Goal: Task Accomplishment & Management: Use online tool/utility

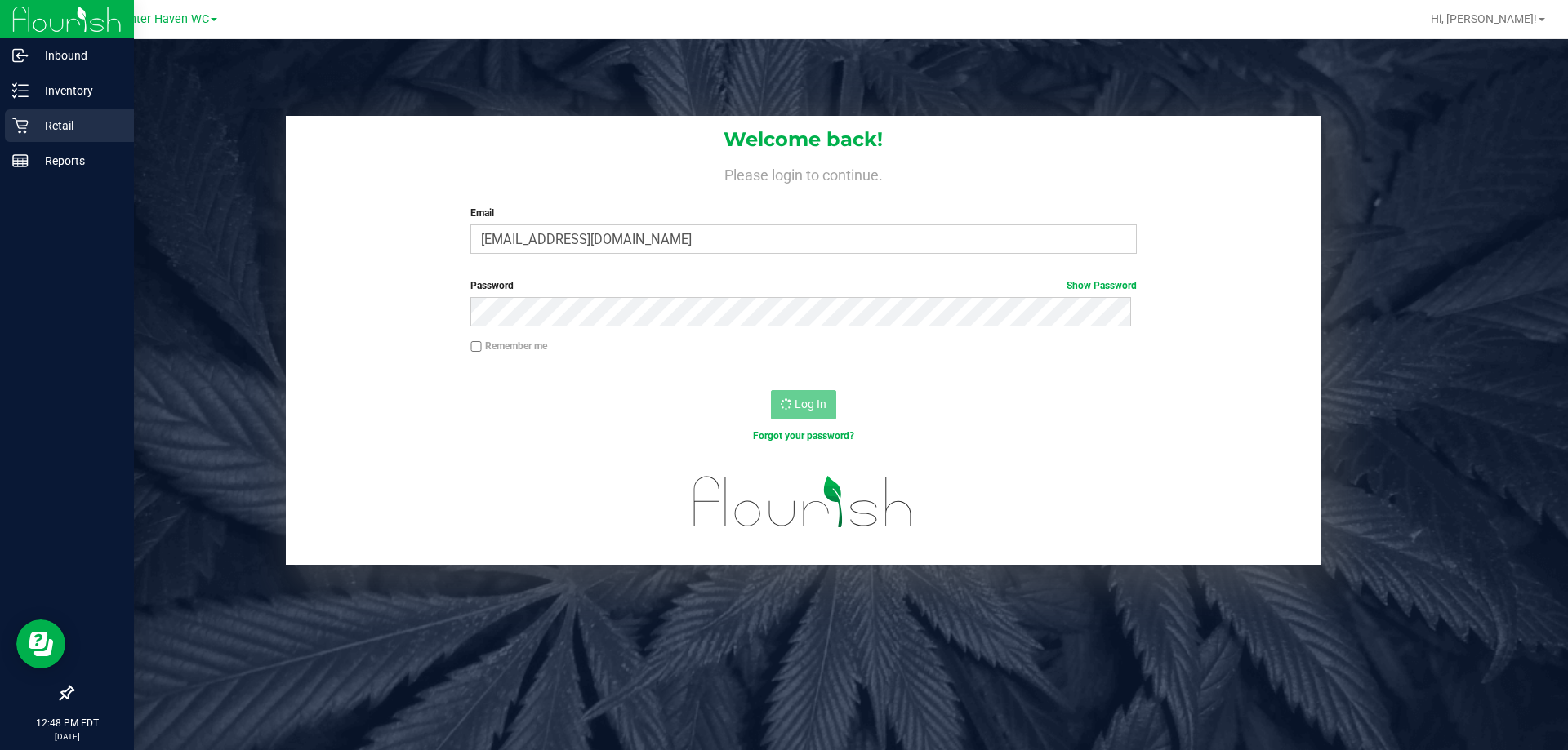
click at [28, 130] on icon at bounding box center [20, 126] width 17 height 17
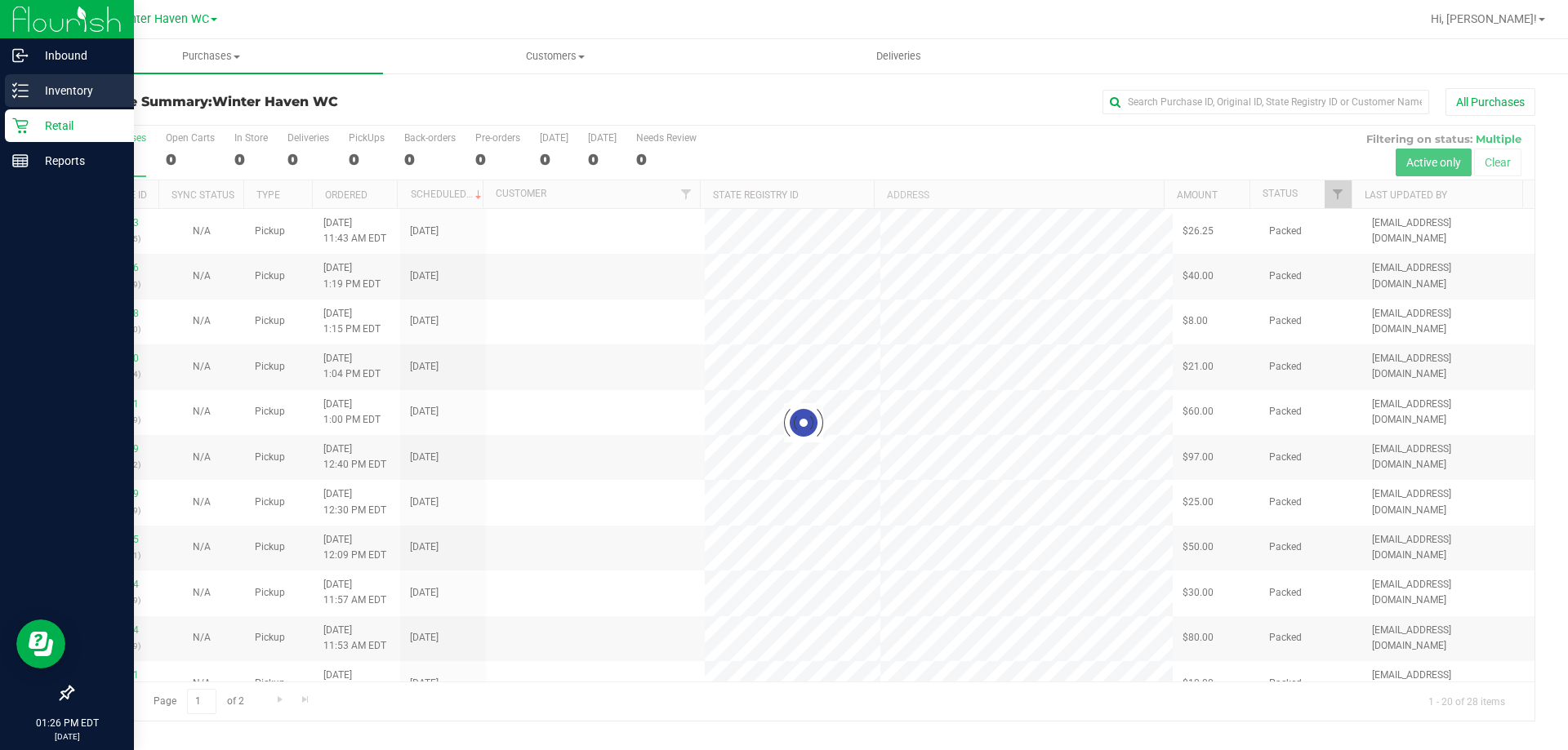
click at [29, 91] on p "Inventory" at bounding box center [77, 91] width 98 height 19
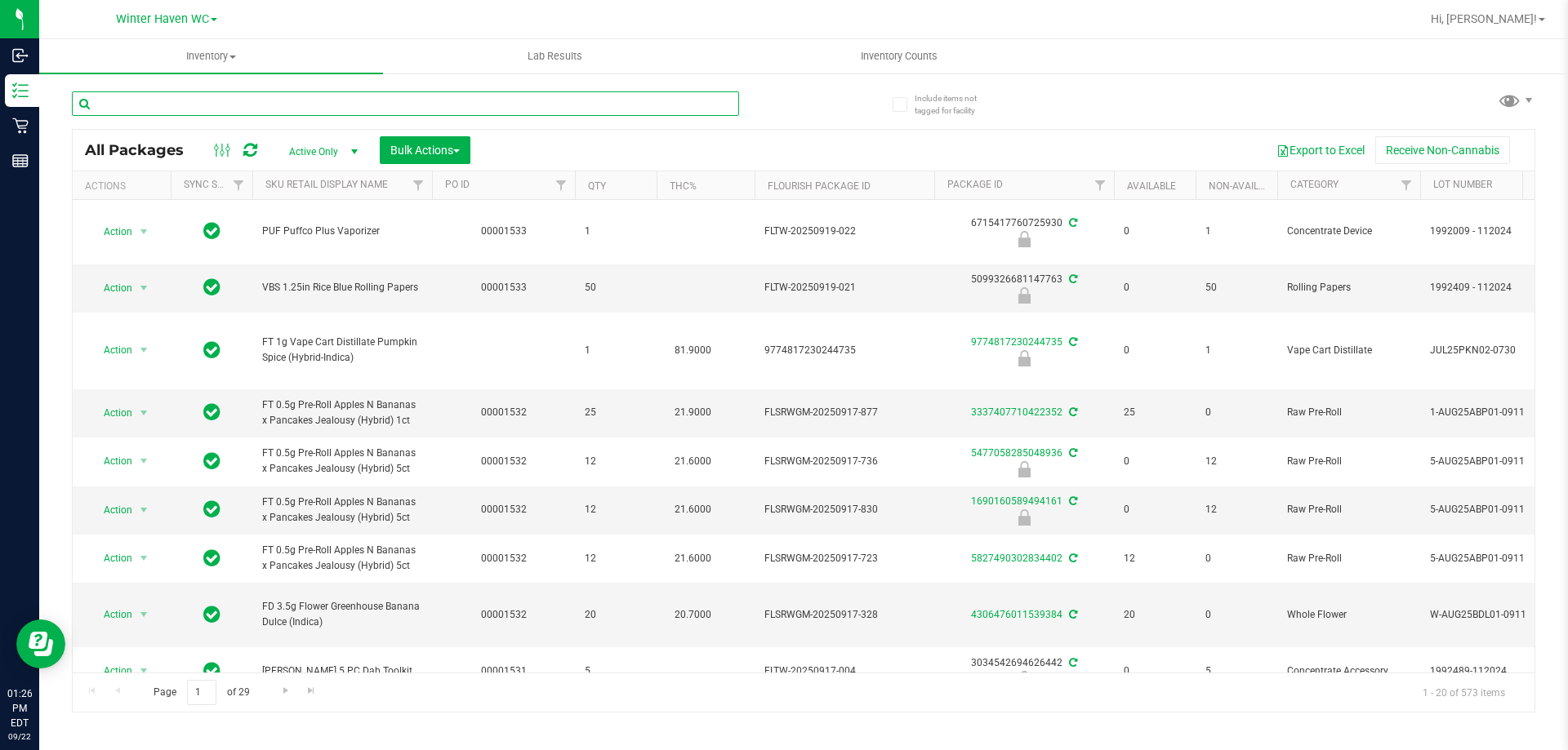
click at [256, 106] on input "text" at bounding box center [406, 104] width 667 height 25
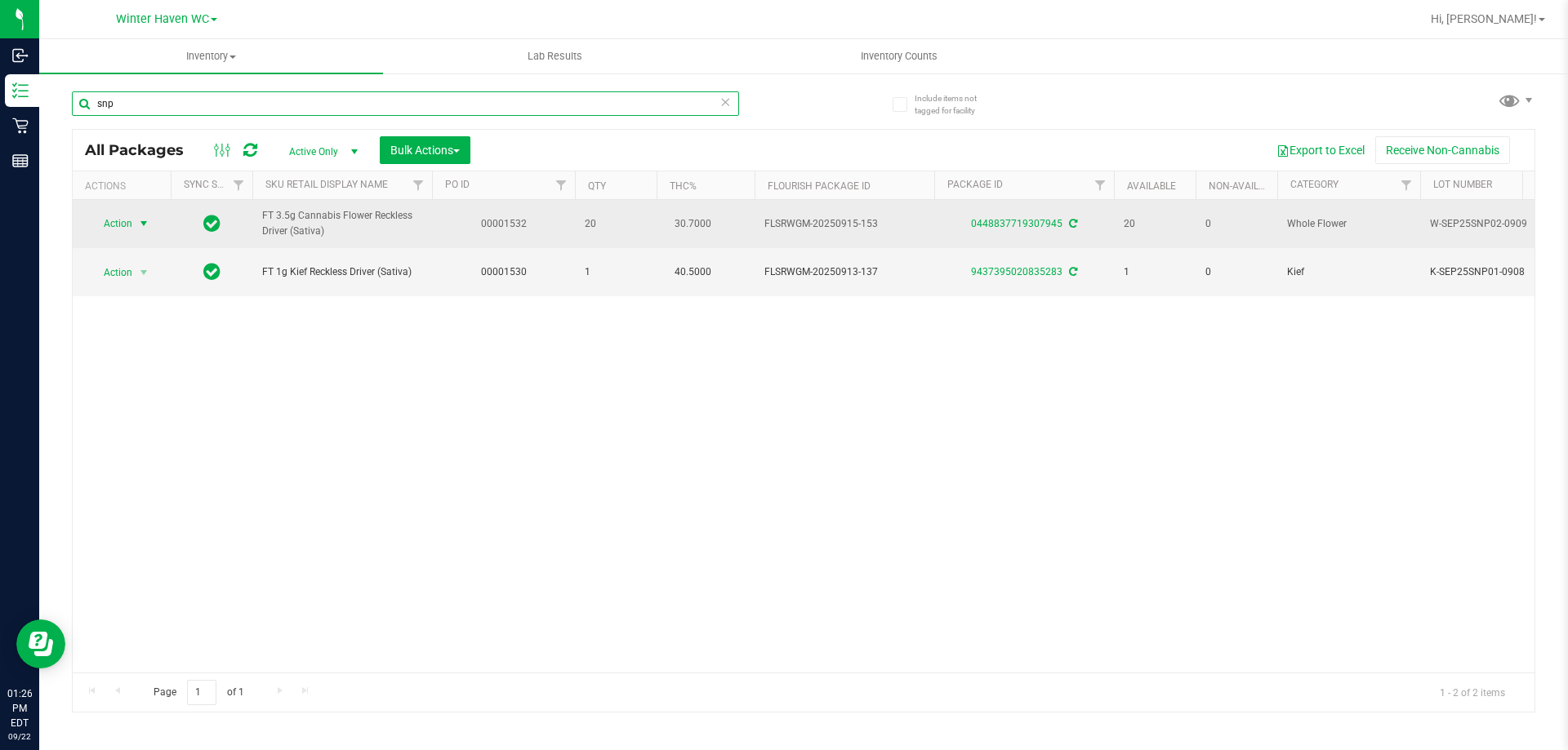
type input "snp"
click at [121, 223] on span "Action" at bounding box center [111, 224] width 44 height 23
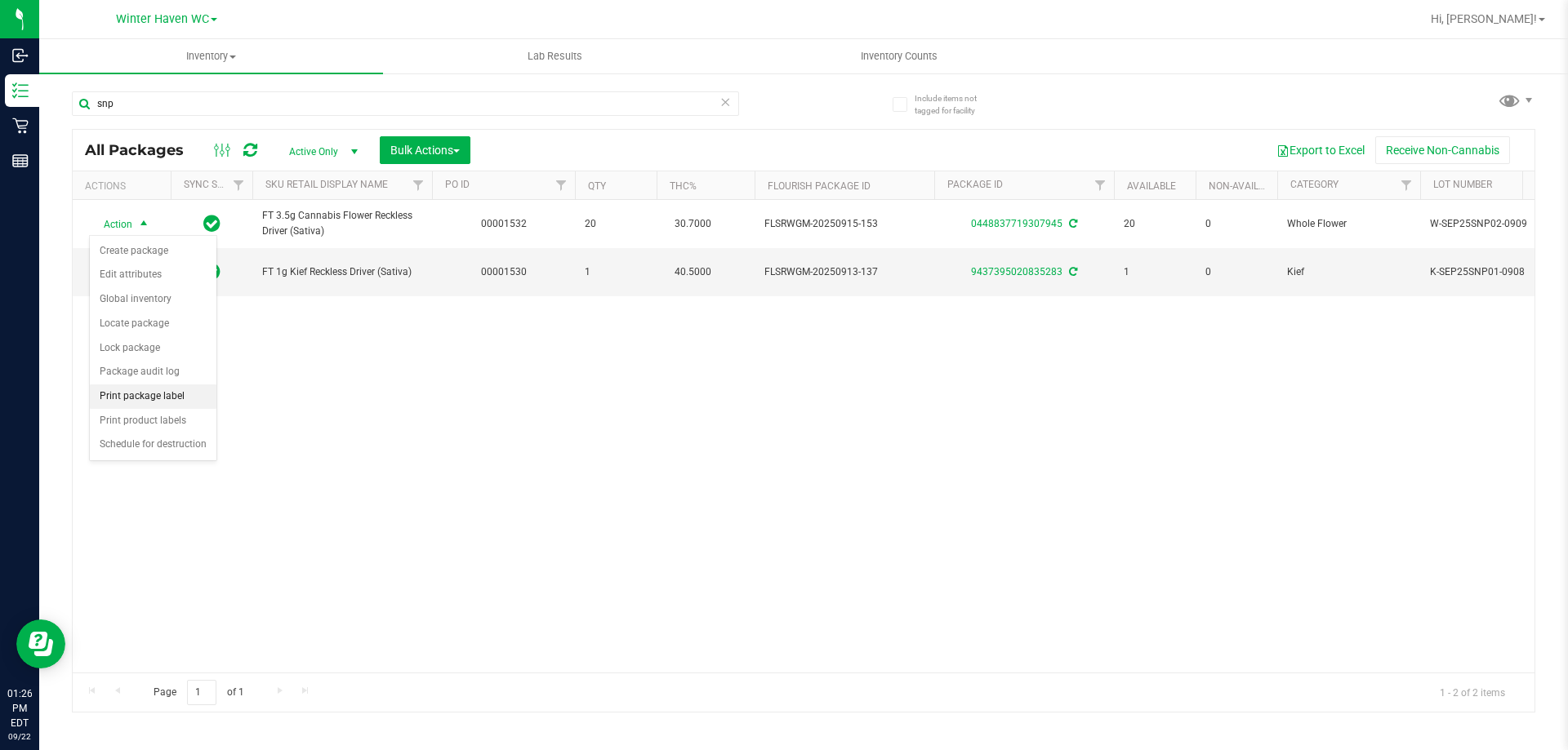
click at [165, 396] on li "Print package label" at bounding box center [153, 397] width 127 height 25
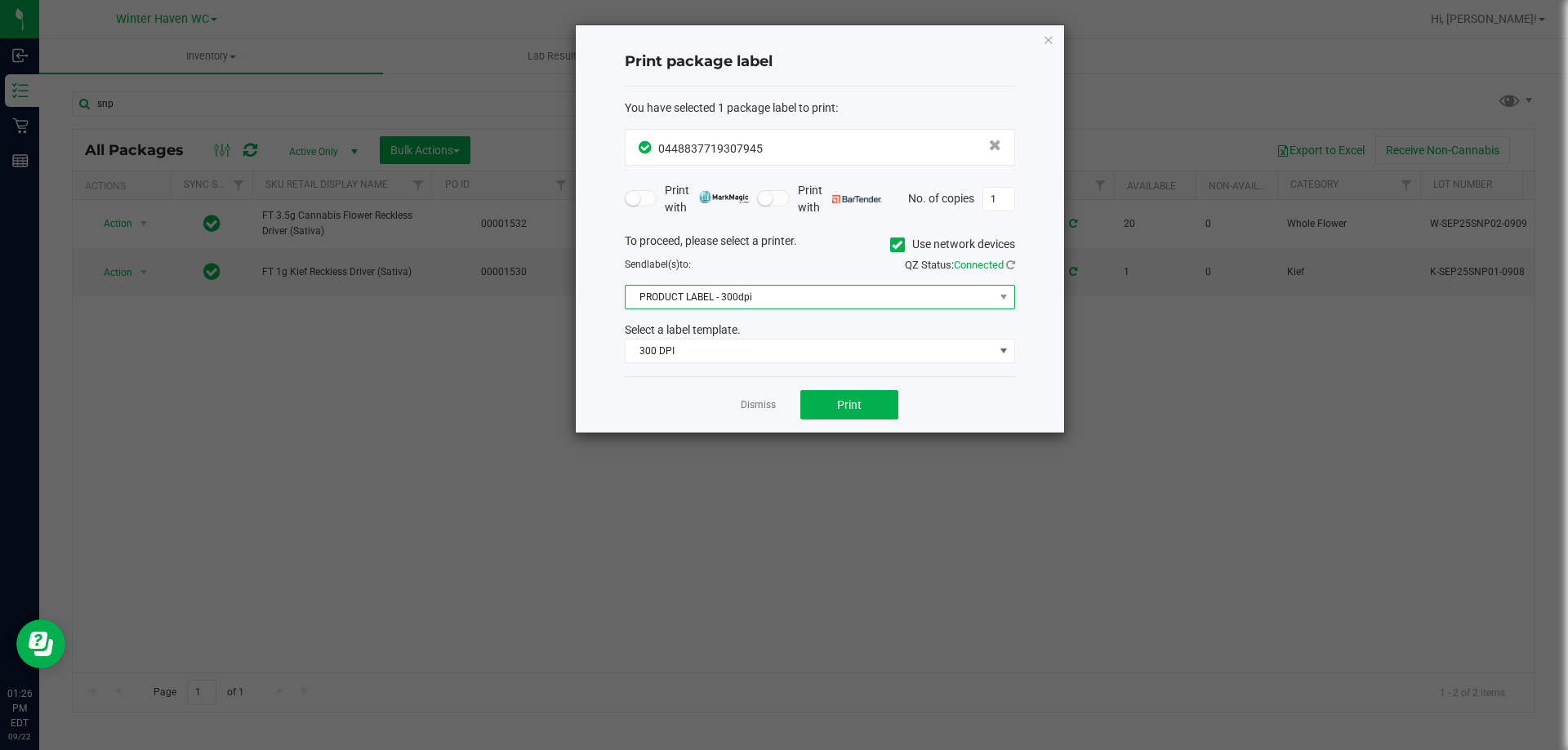
click at [746, 293] on span "PRODUCT LABEL - 300dpi" at bounding box center [810, 298] width 368 height 23
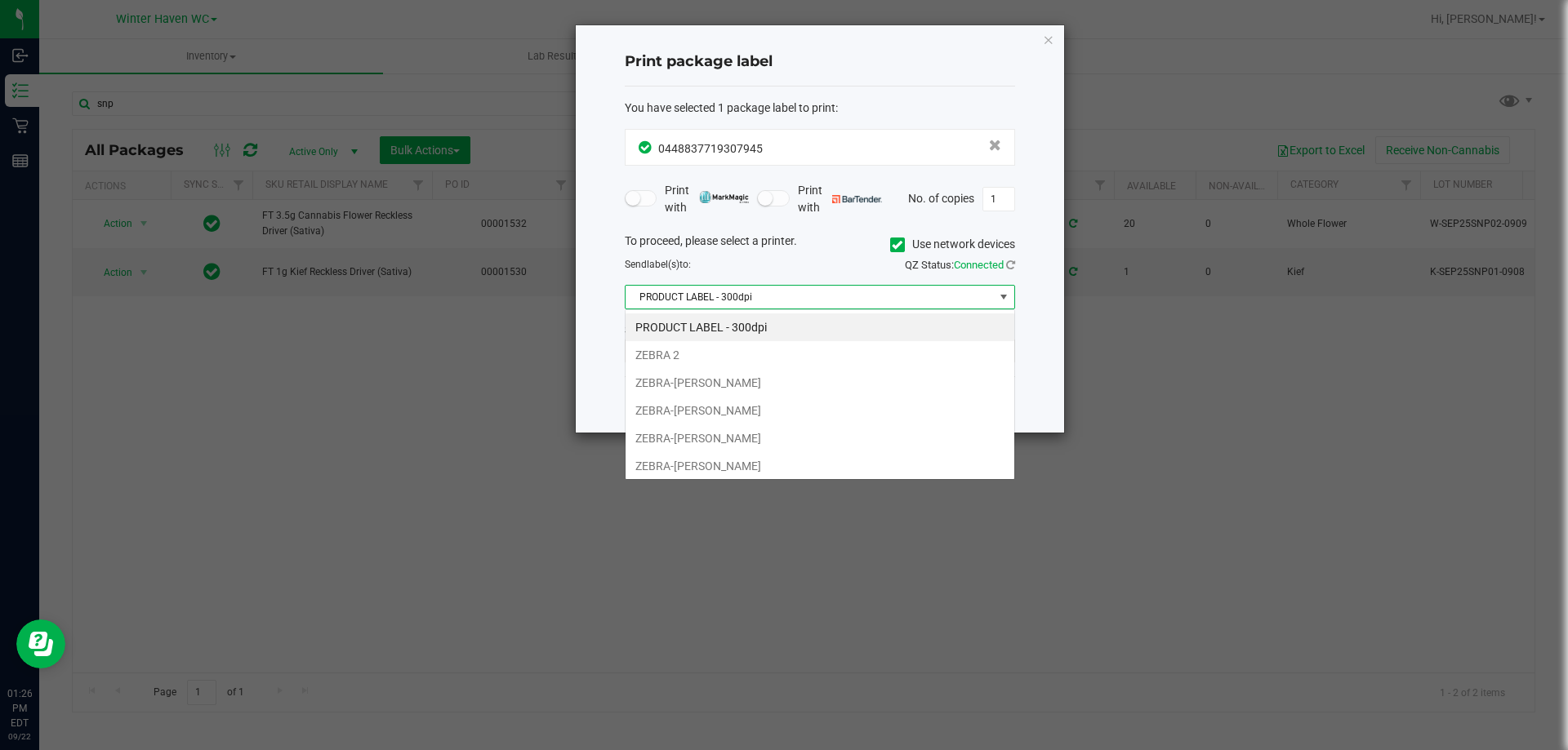
scroll to position [25, 390]
click at [746, 293] on span "PRODUCT LABEL - 300dpi" at bounding box center [810, 298] width 368 height 23
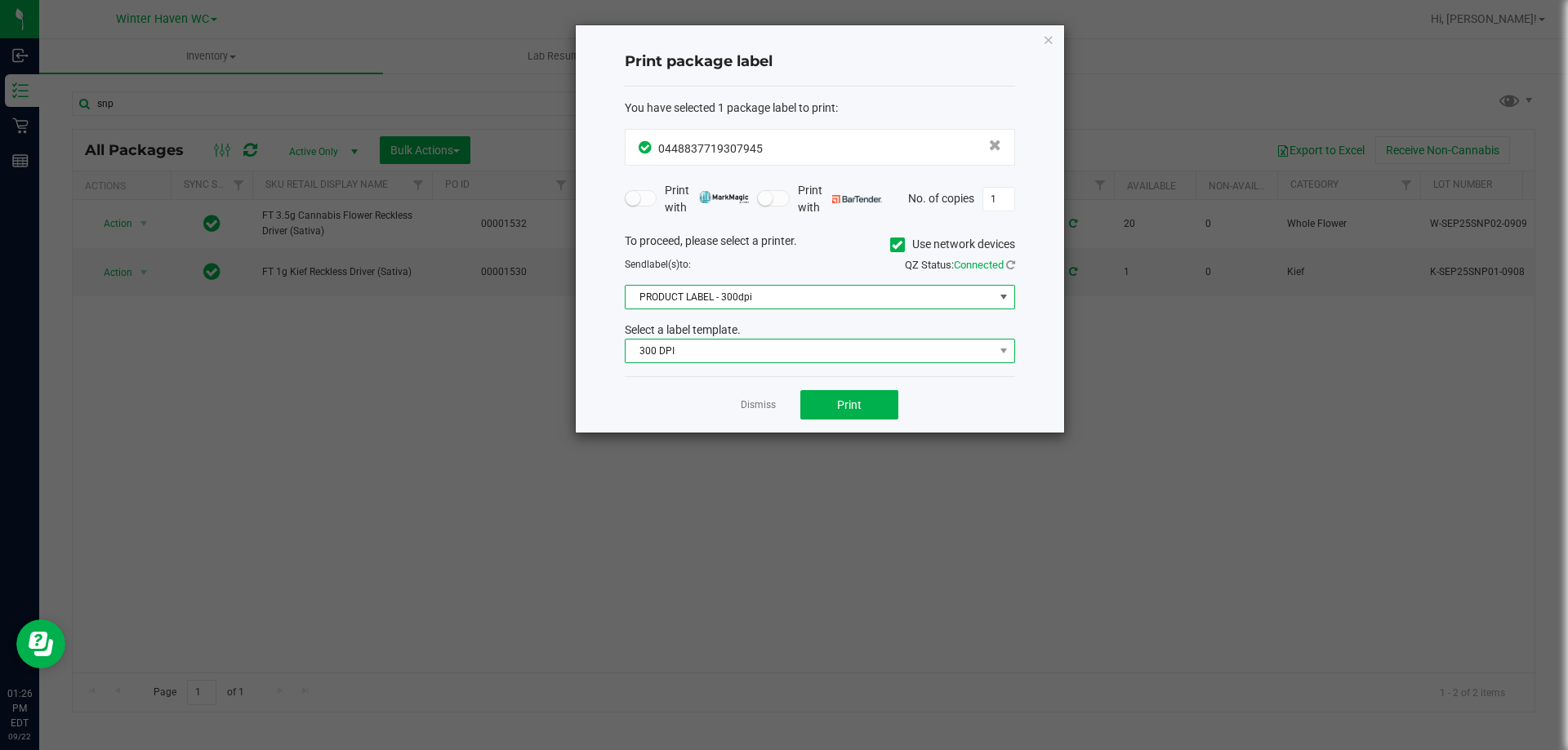
click at [740, 351] on span "300 DPI" at bounding box center [810, 351] width 368 height 23
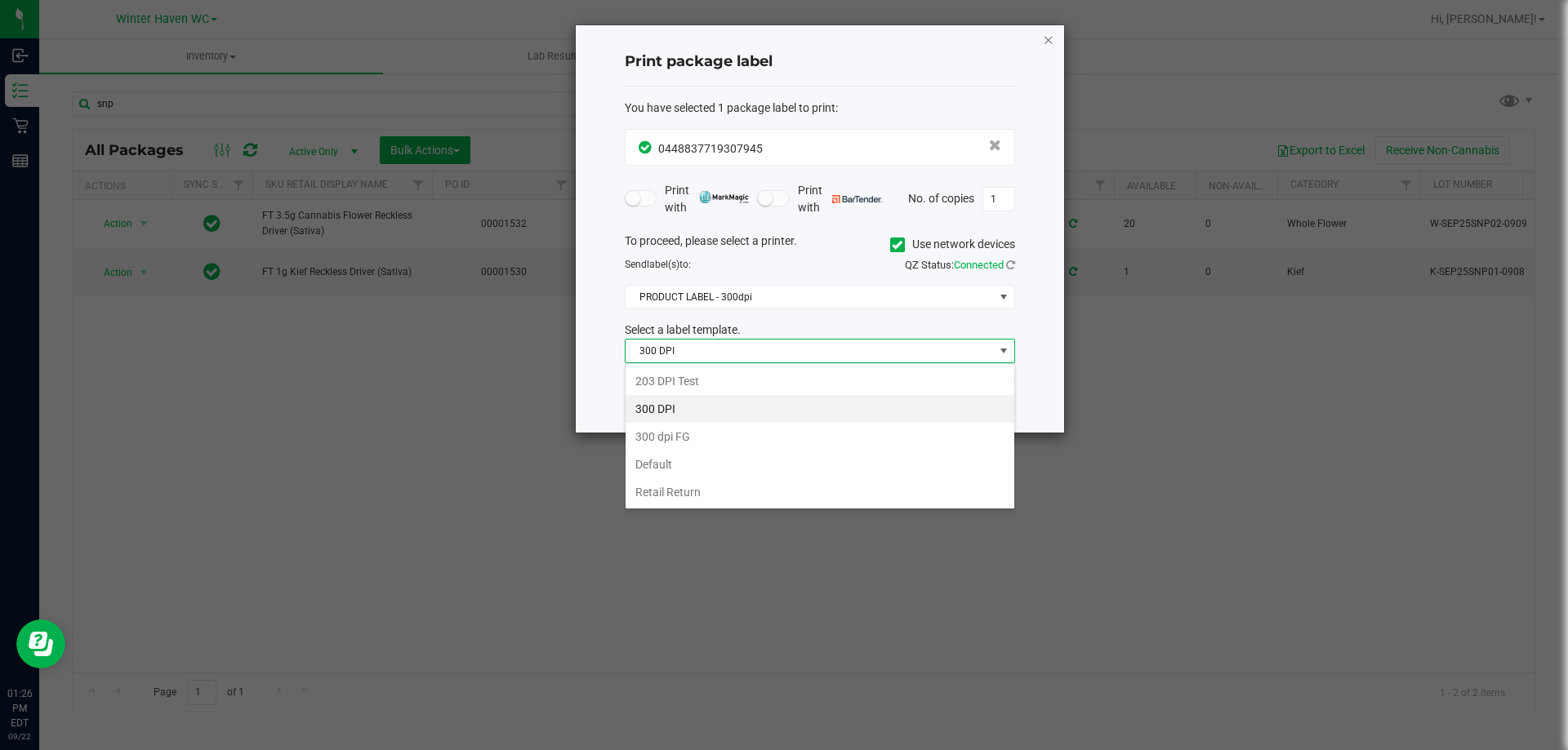
click at [1049, 40] on icon "button" at bounding box center [1049, 39] width 11 height 19
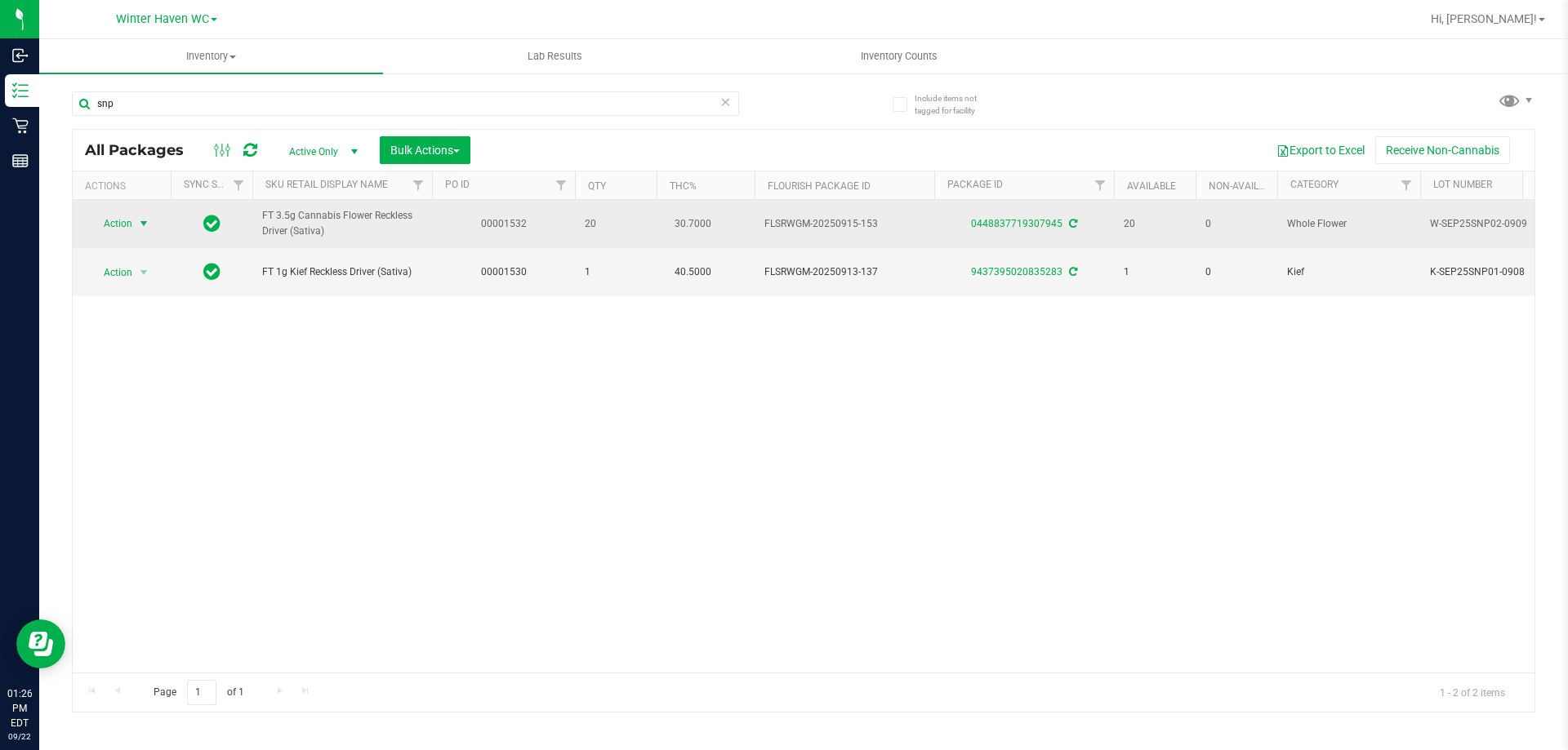
click at [127, 224] on span "Action" at bounding box center [111, 224] width 44 height 23
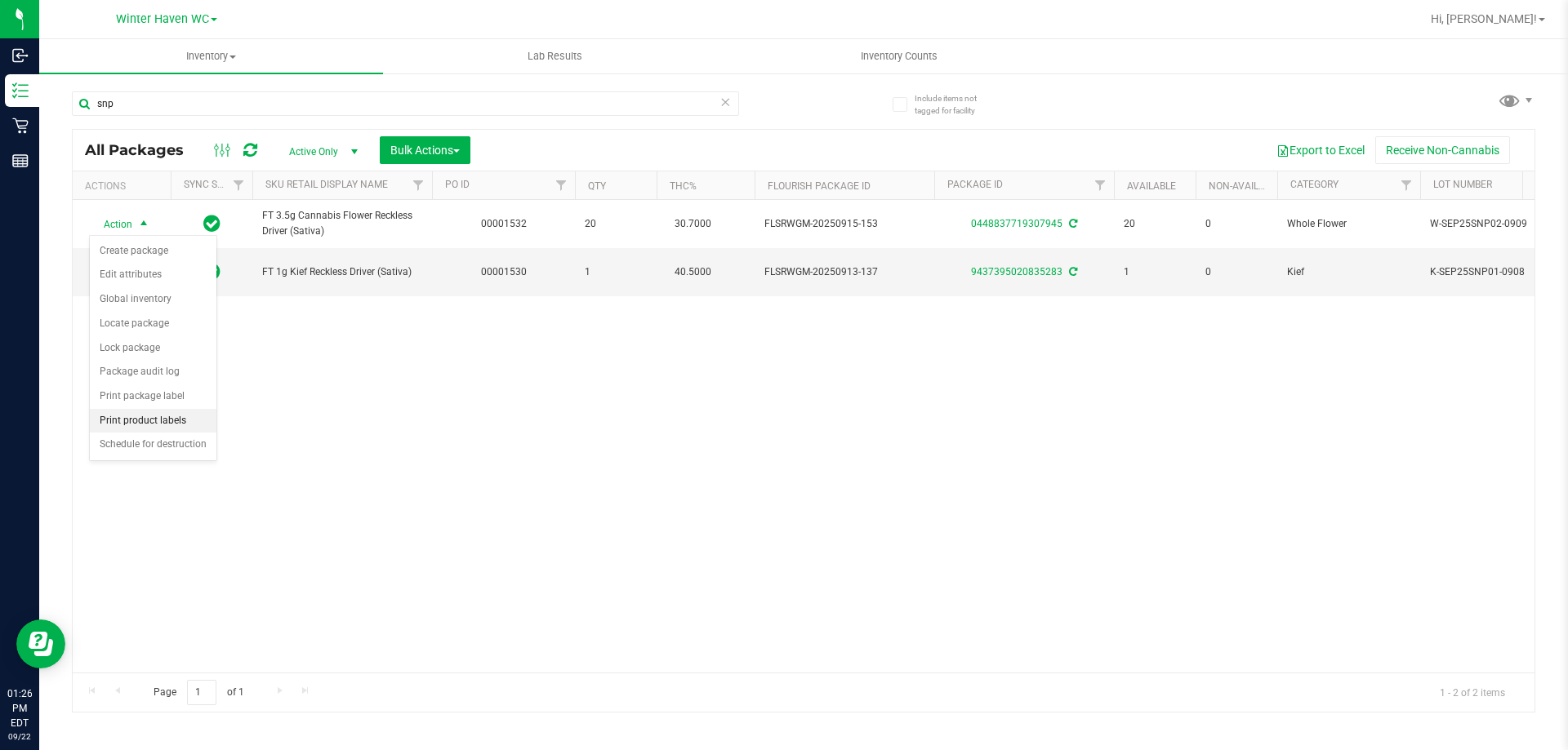
click at [165, 421] on li "Print product labels" at bounding box center [153, 422] width 127 height 25
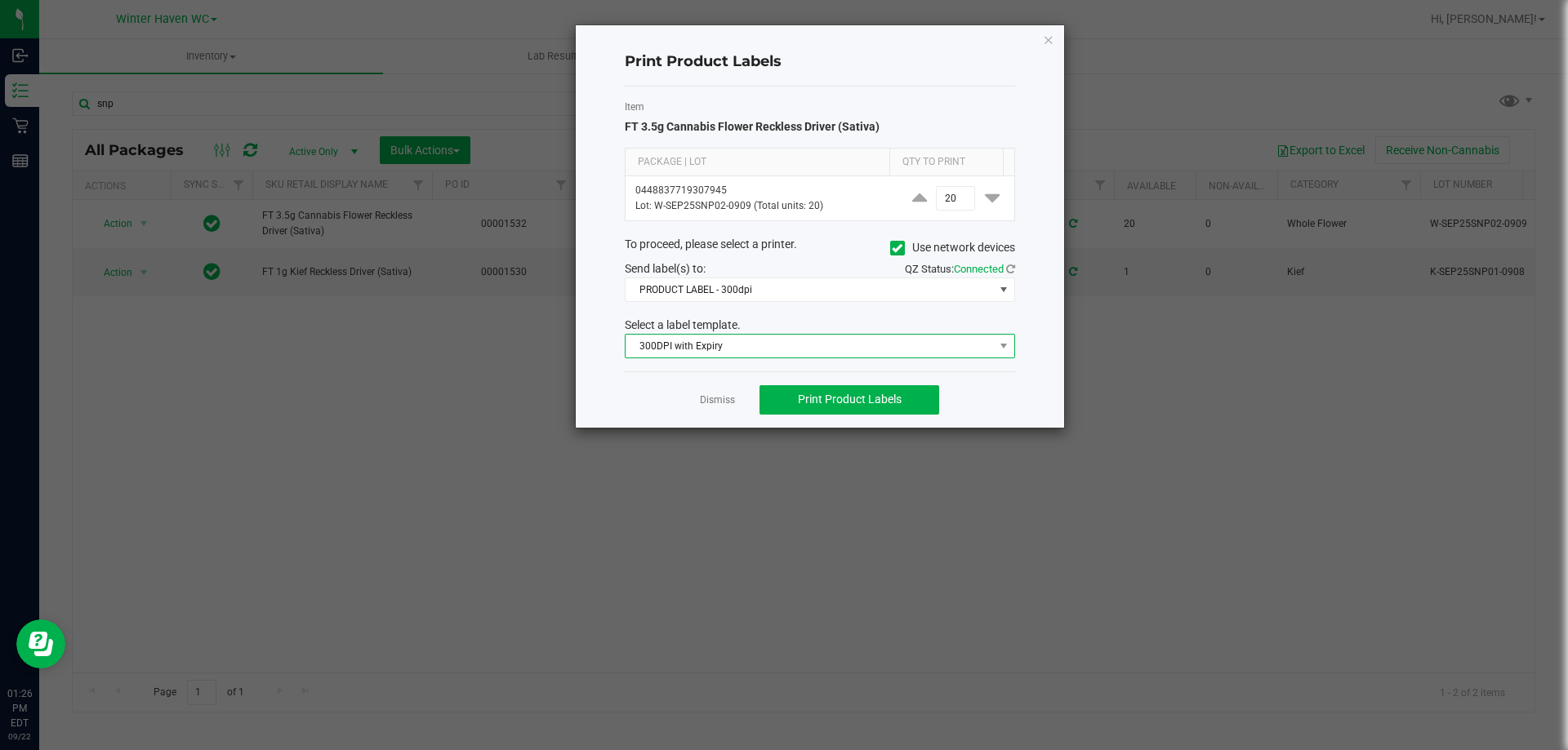
click at [796, 347] on span "300DPI with Expiry" at bounding box center [810, 346] width 368 height 23
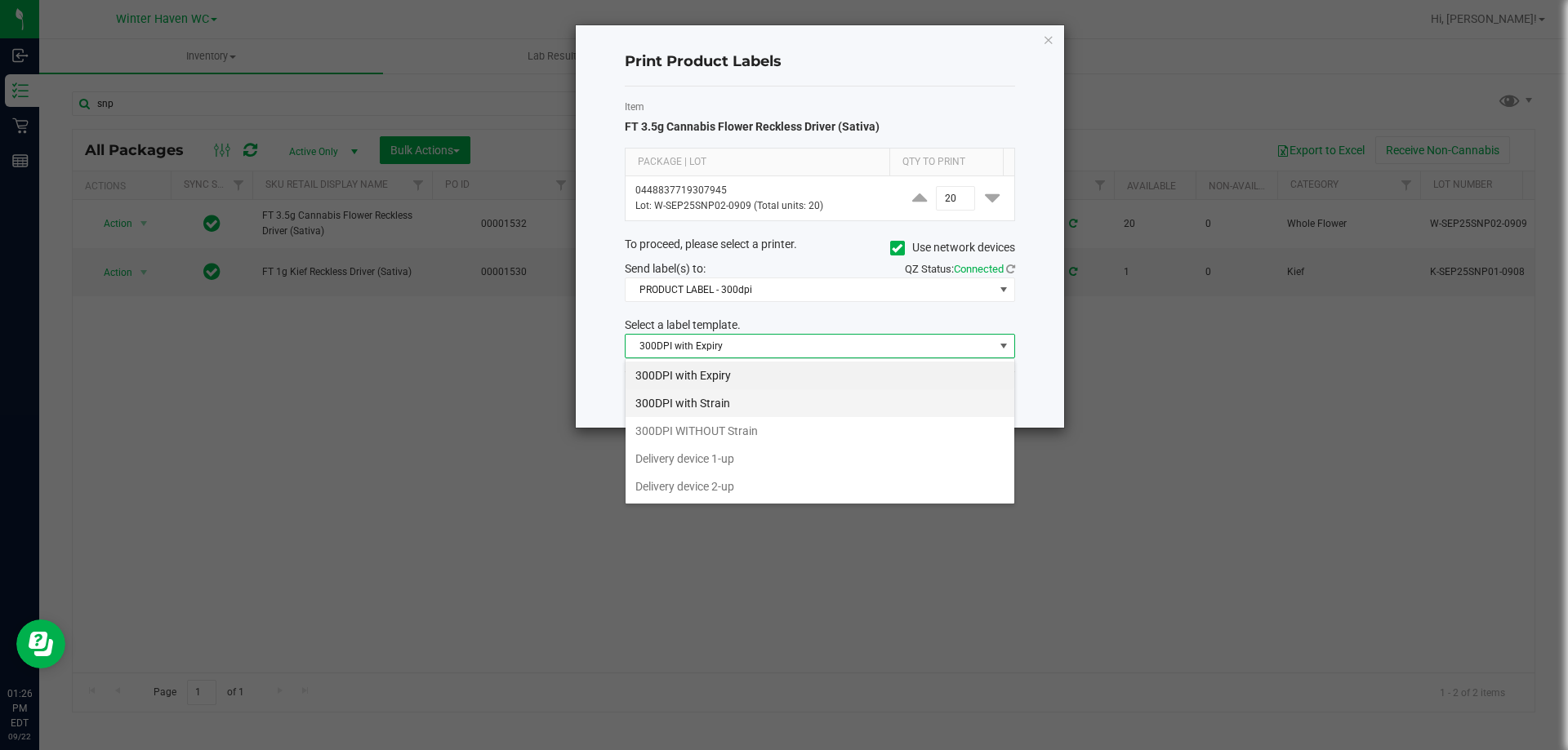
click at [772, 410] on li "300DPI with Strain" at bounding box center [821, 403] width 389 height 28
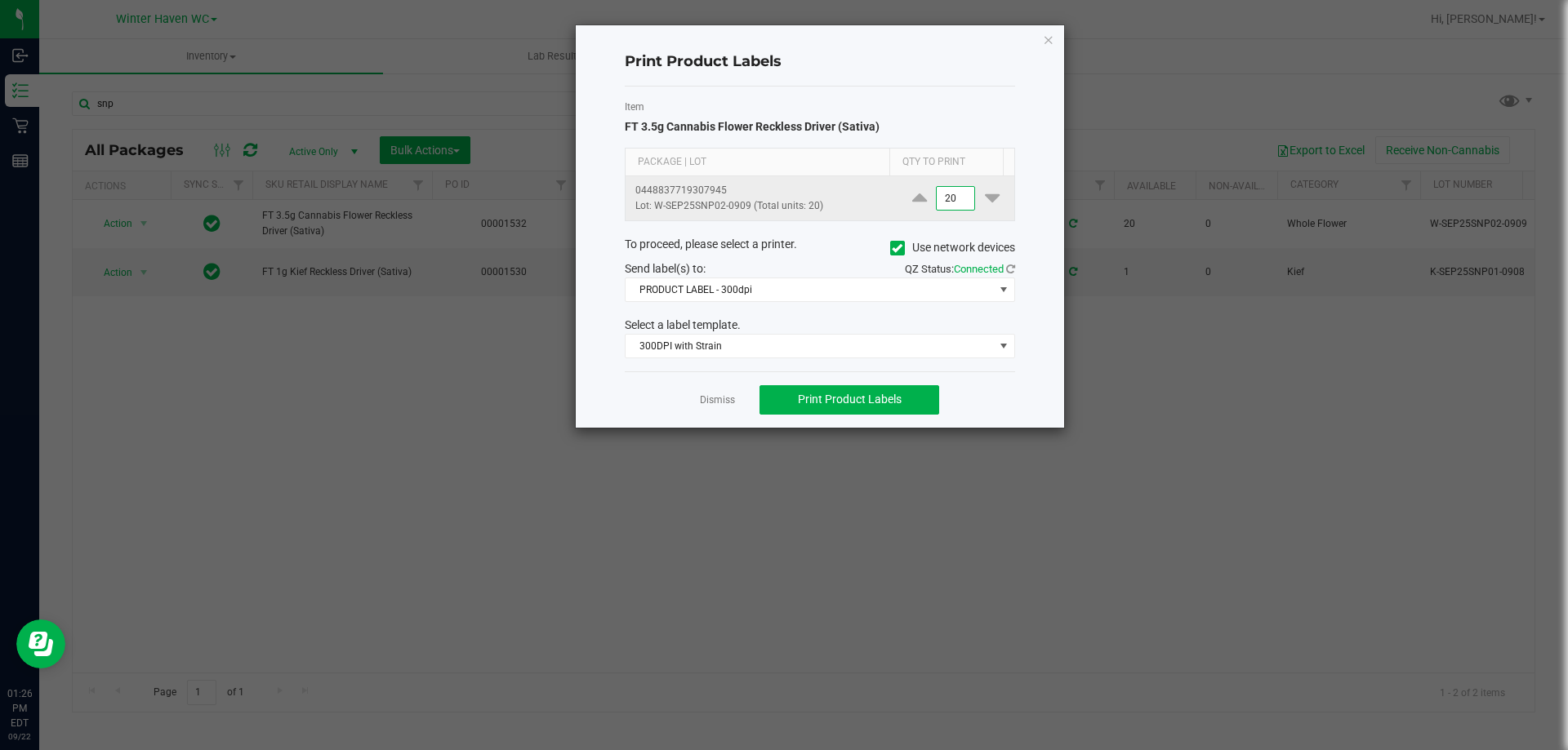
click at [943, 203] on input "20" at bounding box center [955, 198] width 38 height 23
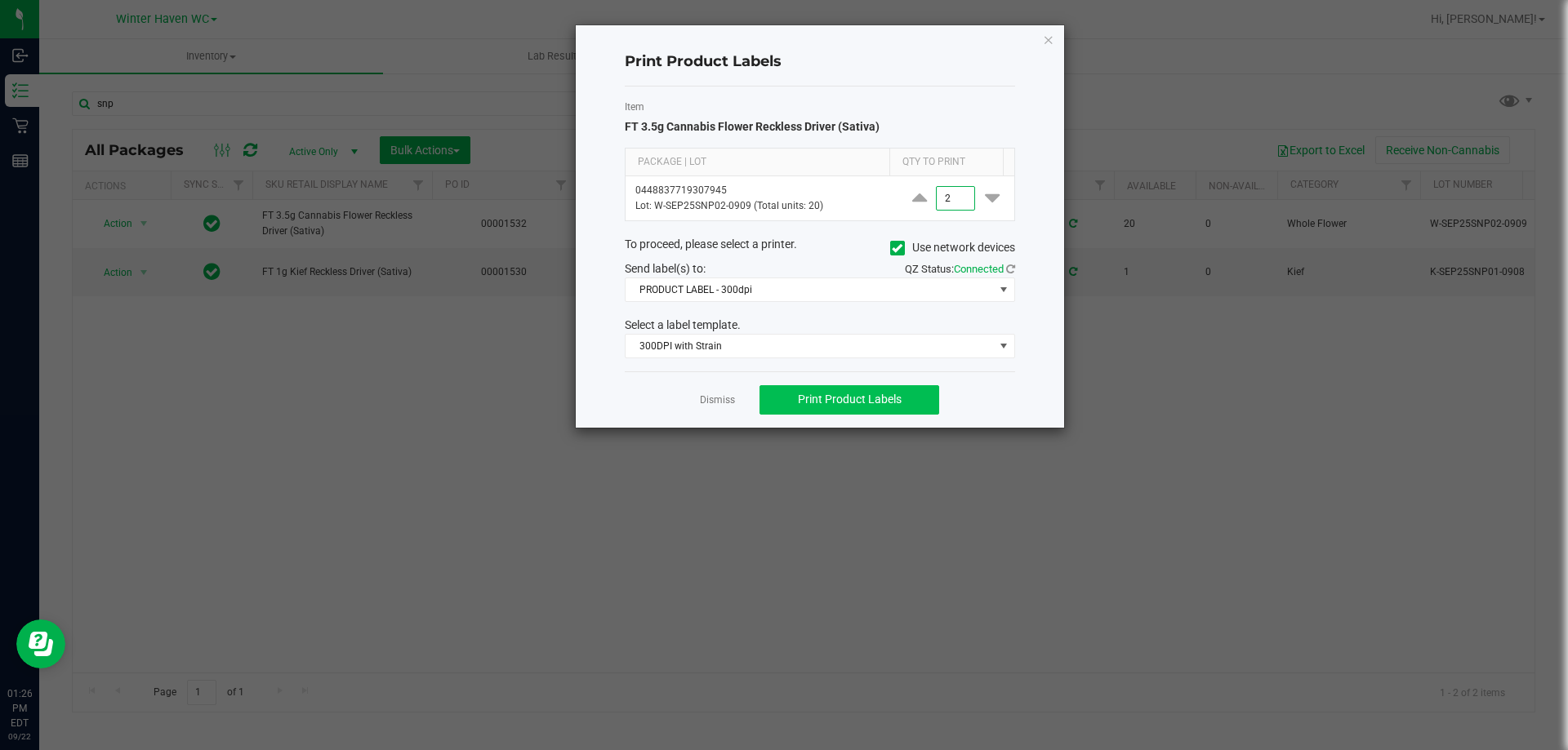
type input "2"
click at [879, 399] on span "Print Product Labels" at bounding box center [850, 399] width 104 height 13
click at [1049, 42] on icon "button" at bounding box center [1049, 39] width 11 height 19
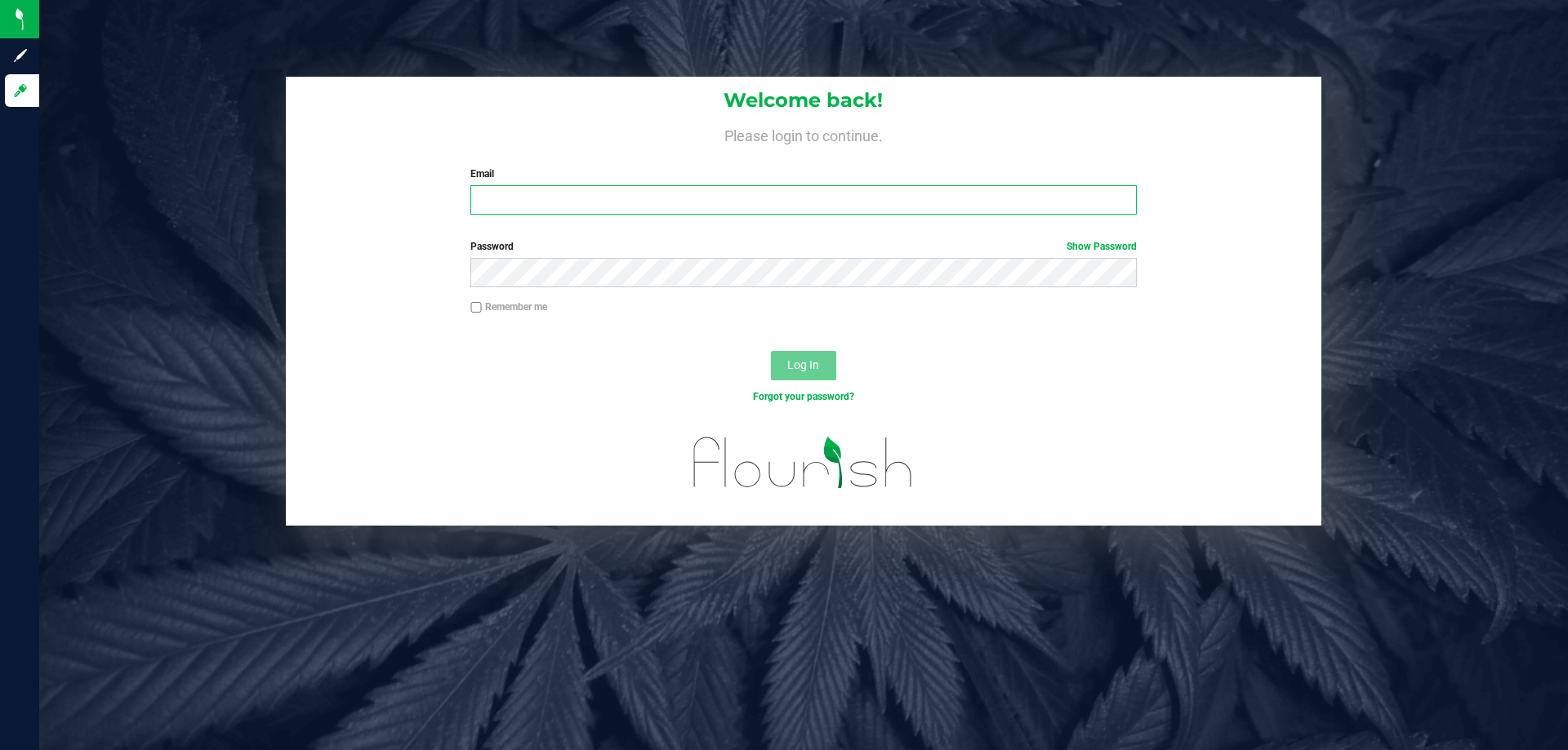
click at [518, 209] on input "Email" at bounding box center [803, 200] width 666 height 29
type input "[EMAIL_ADDRESS][DOMAIN_NAME]"
click at [771, 351] on button "Log In" at bounding box center [804, 365] width 65 height 29
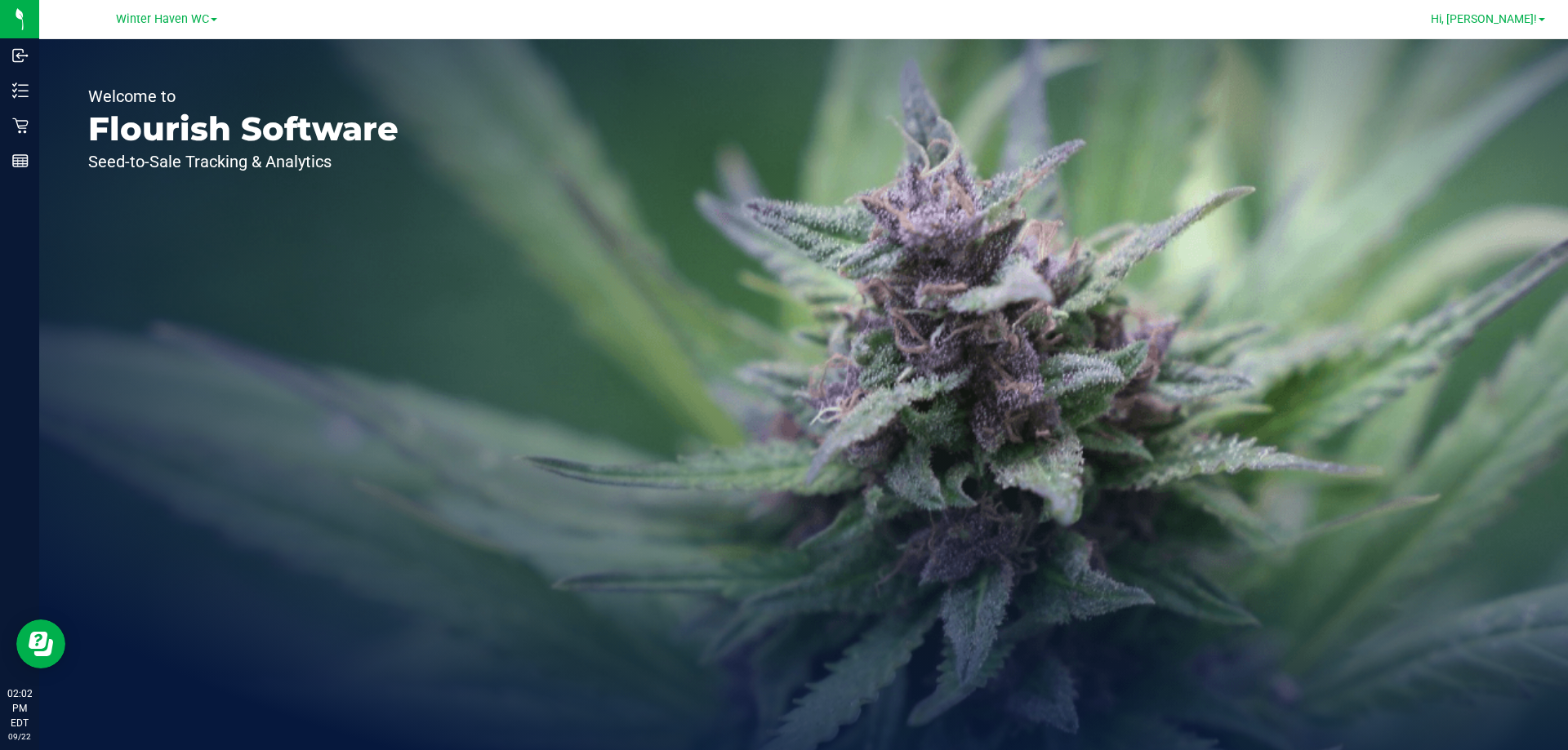
click at [1513, 18] on span "Hi, [PERSON_NAME]!" at bounding box center [1483, 18] width 107 height 13
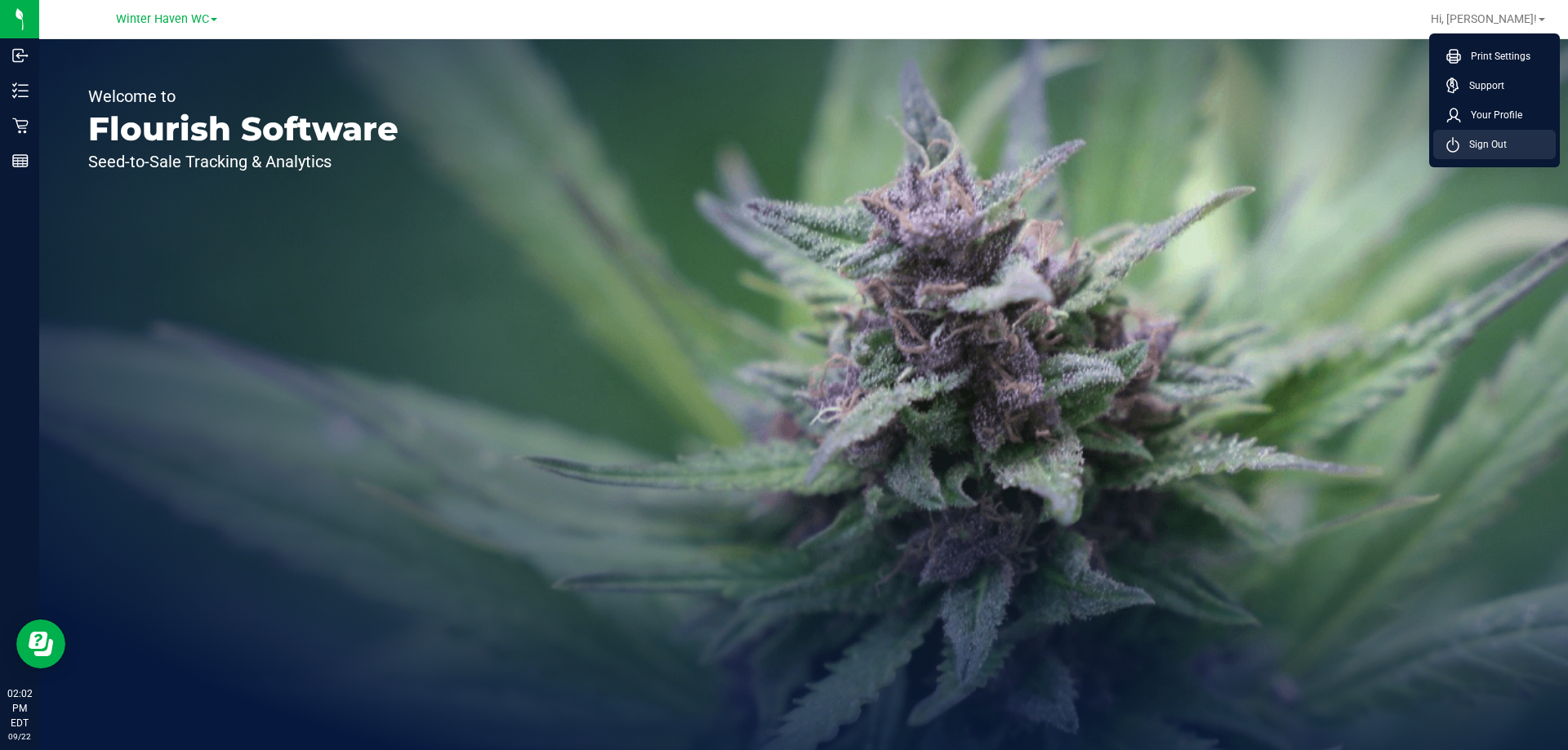
click at [1508, 143] on li "Sign Out" at bounding box center [1494, 143] width 122 height 29
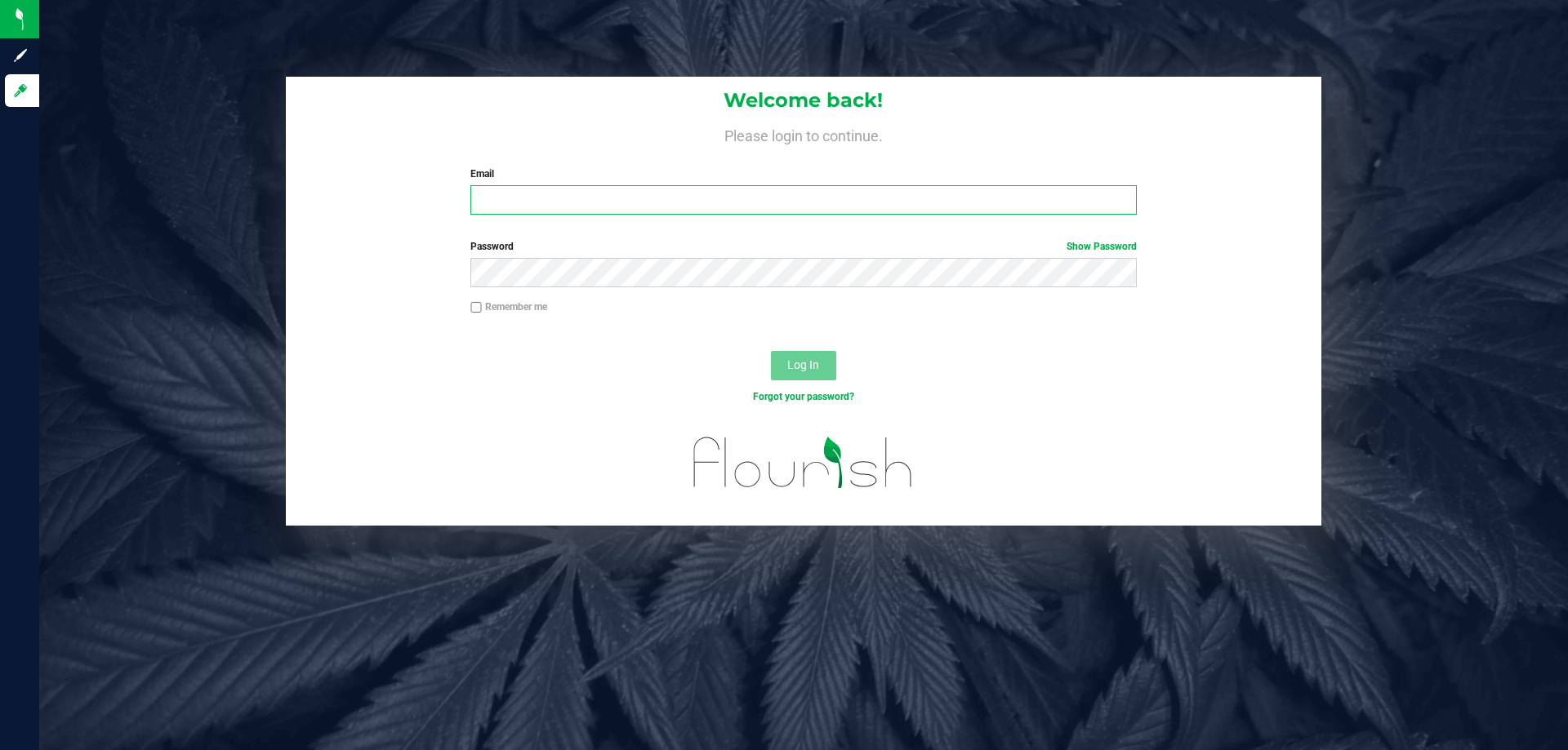
click at [553, 209] on input "Email" at bounding box center [803, 200] width 666 height 29
type input "[EMAIL_ADDRESS][DOMAIN_NAME]"
click at [771, 351] on button "Log In" at bounding box center [804, 365] width 65 height 29
